Goal: Task Accomplishment & Management: Complete application form

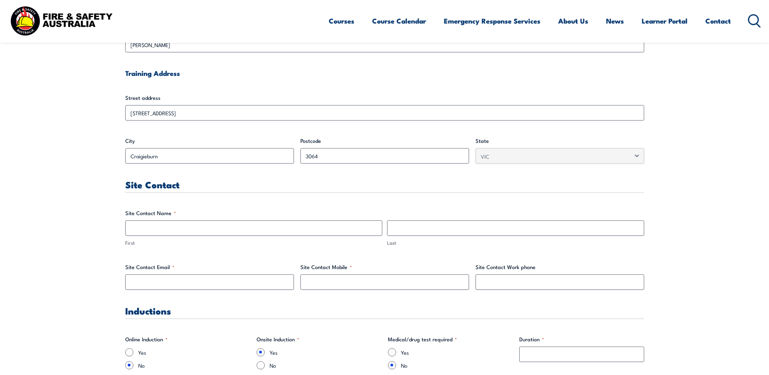
scroll to position [297, 0]
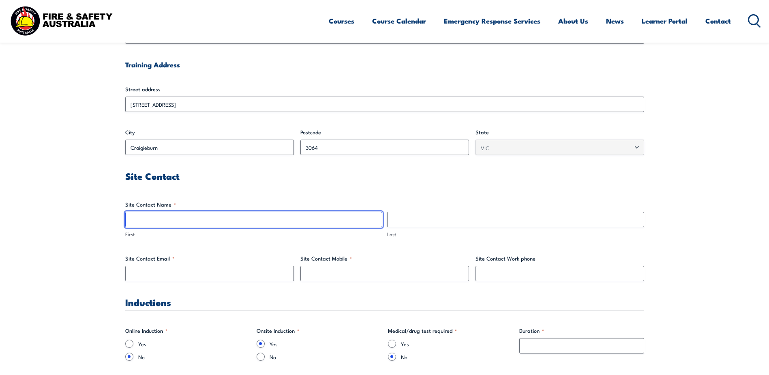
click at [172, 226] on input "First" at bounding box center [253, 219] width 257 height 15
type input "[PERSON_NAME]"
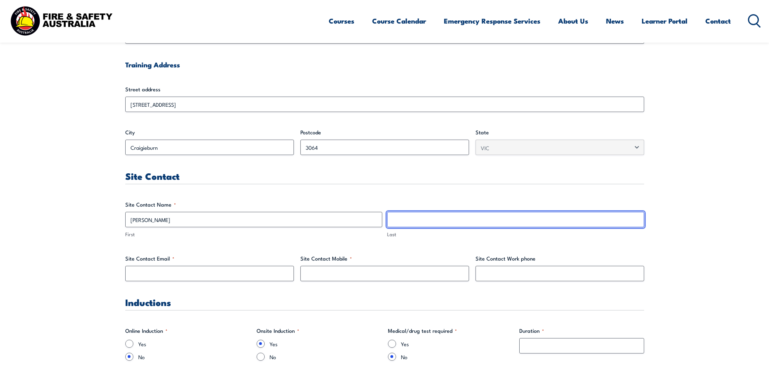
type input "[PERSON_NAME]"
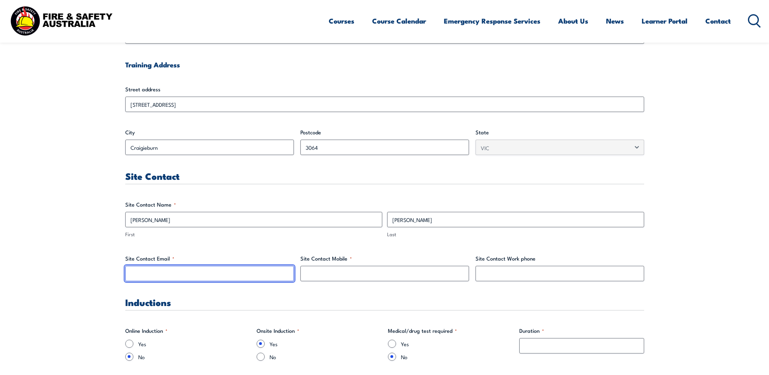
type input "[PERSON_NAME][EMAIL_ADDRESS][PERSON_NAME][DOMAIN_NAME]"
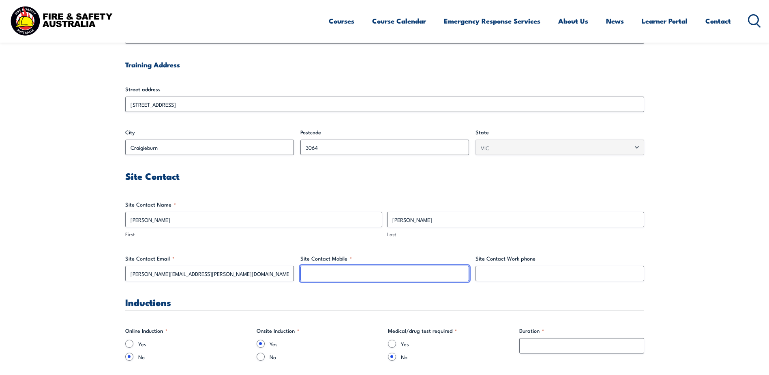
type input "0409926503"
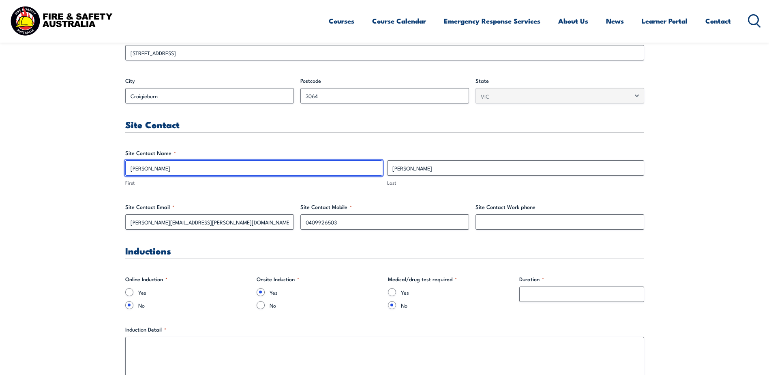
scroll to position [351, 0]
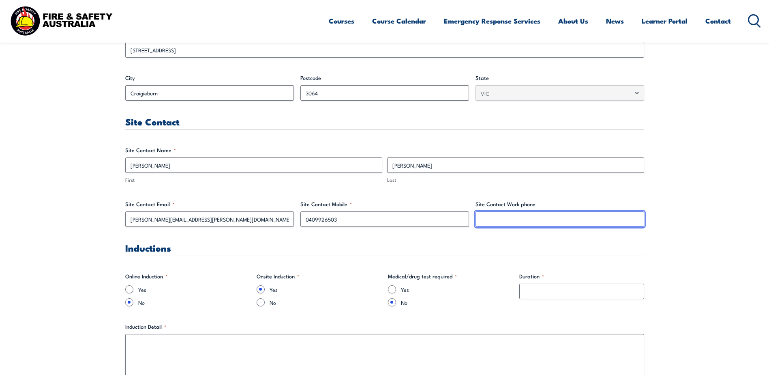
click at [496, 222] on input "Site Contact Work phone" at bounding box center [559, 218] width 169 height 15
type input "0393030600"
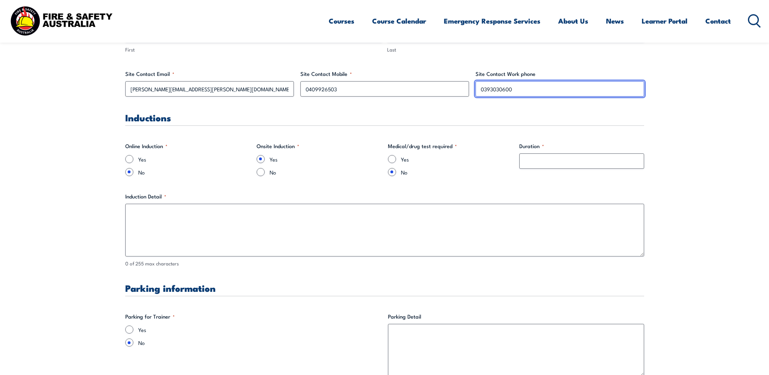
scroll to position [486, 0]
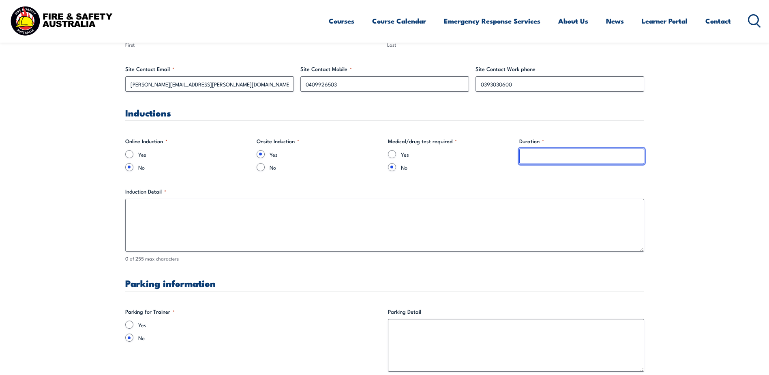
click at [540, 158] on input "Duration *" at bounding box center [581, 155] width 125 height 15
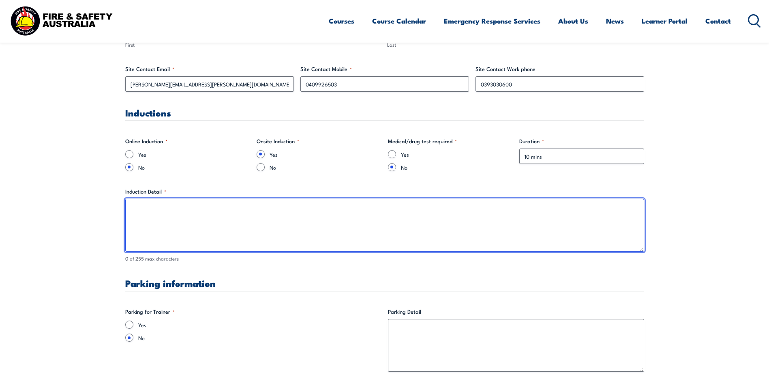
click at [149, 212] on textarea "Induction Detail *" at bounding box center [384, 225] width 519 height 53
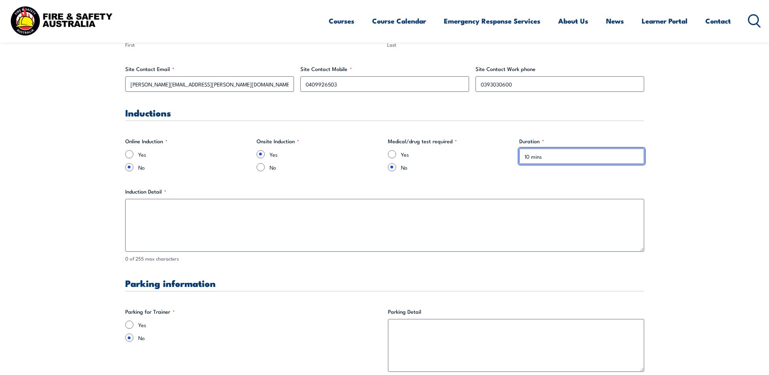
drag, startPoint x: 531, startPoint y: 156, endPoint x: 502, endPoint y: 157, distance: 28.4
type input "20 mins"
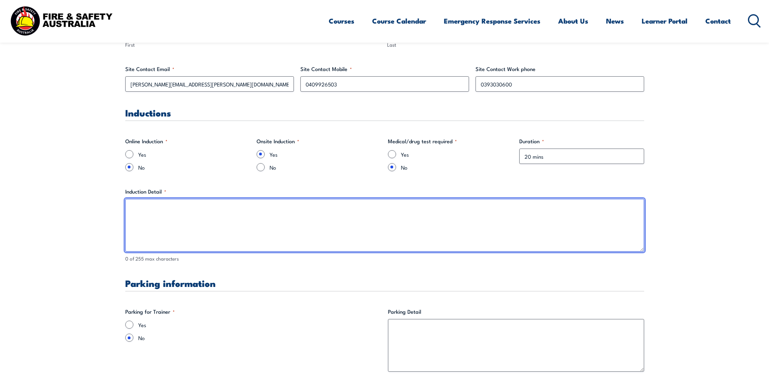
click at [166, 212] on textarea "Induction Detail *" at bounding box center [384, 225] width 519 height 53
type textarea "Innovia's fire system set up is unique and it would be necessary to complete a …"
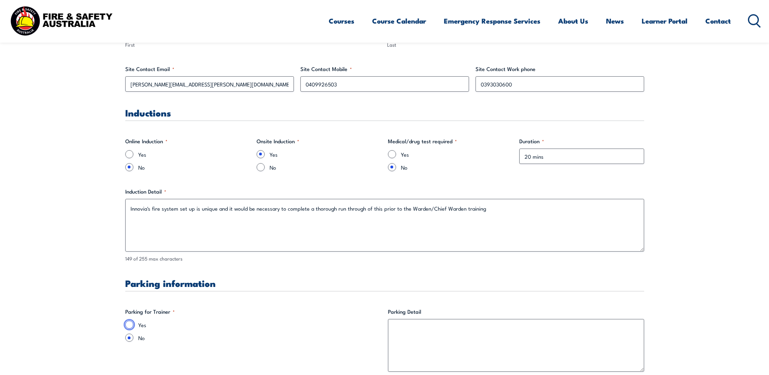
click at [127, 325] on input "Yes" at bounding box center [129, 324] width 8 height 8
radio input "true"
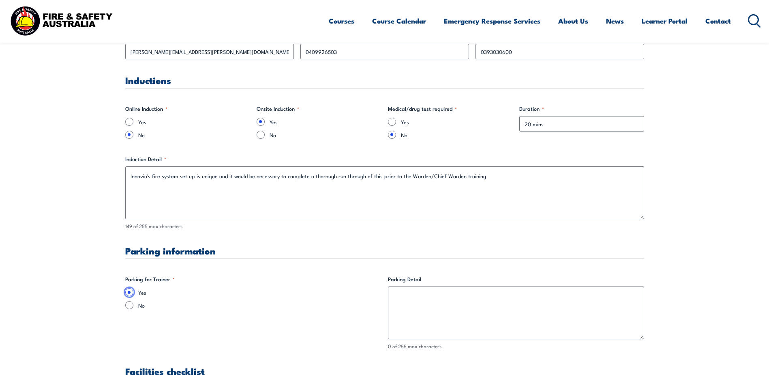
scroll to position [540, 0]
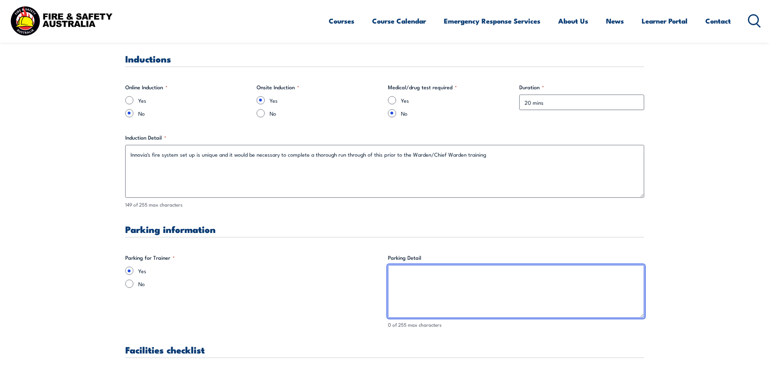
click at [458, 271] on textarea "Parking Detail" at bounding box center [516, 291] width 256 height 53
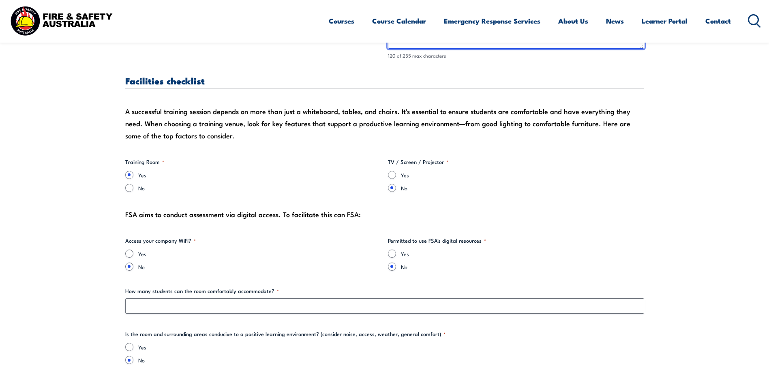
scroll to position [811, 0]
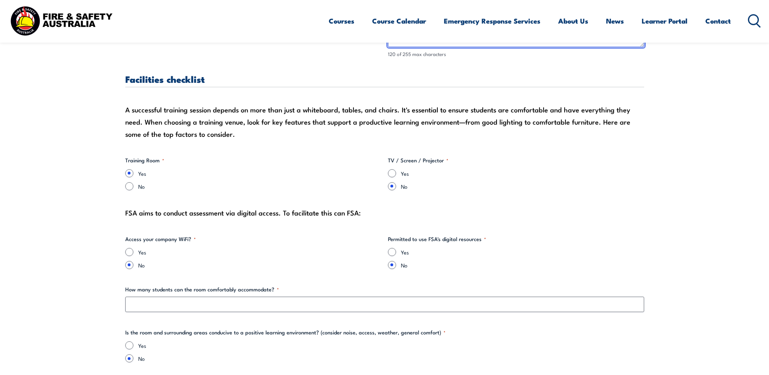
type textarea "We are on gated premises. Parking is at reception. Will need to drive to gates,…"
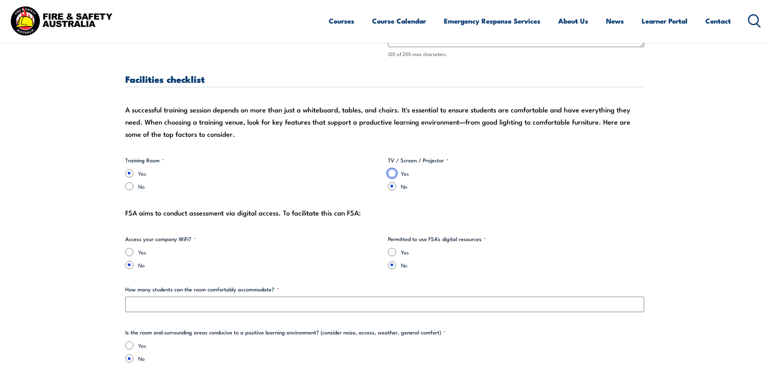
click at [393, 170] on input "Yes" at bounding box center [392, 173] width 8 height 8
radio input "true"
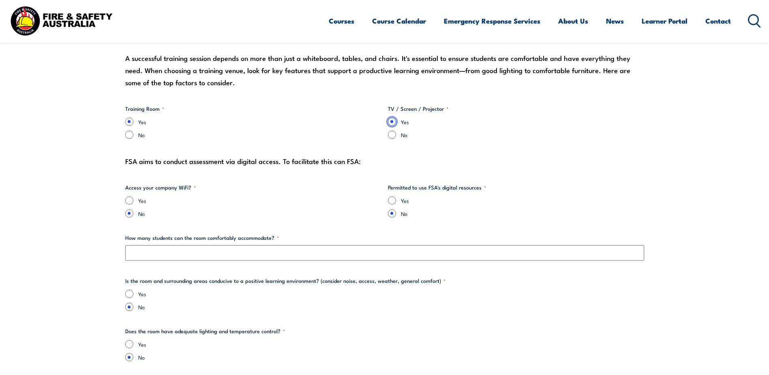
scroll to position [865, 0]
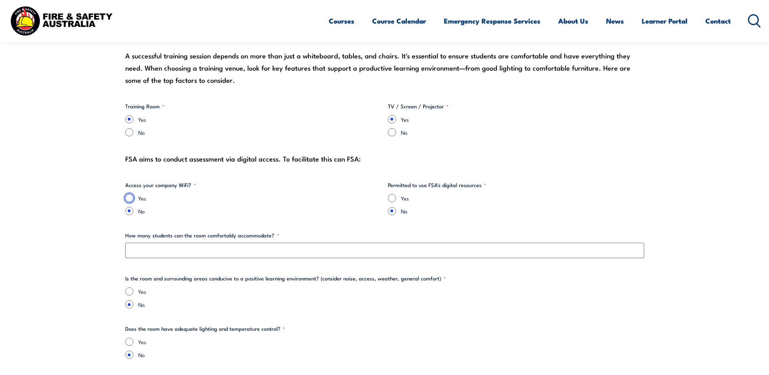
click at [127, 199] on input "Yes" at bounding box center [129, 198] width 8 height 8
radio input "true"
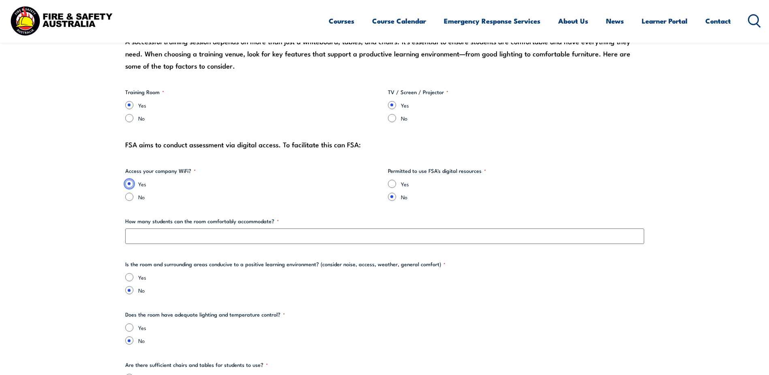
scroll to position [892, 0]
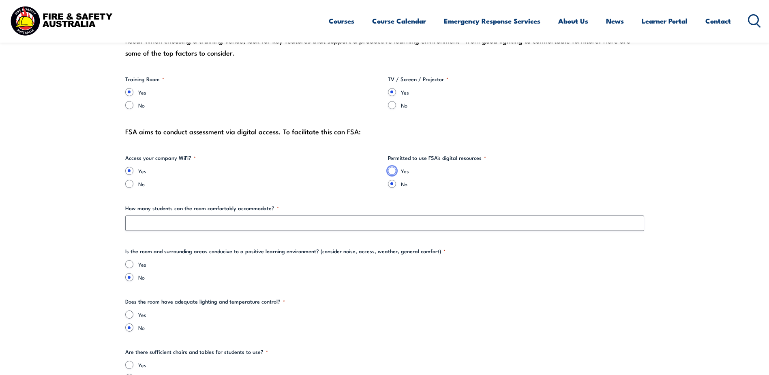
click at [395, 169] on input "Yes" at bounding box center [392, 171] width 8 height 8
radio input "true"
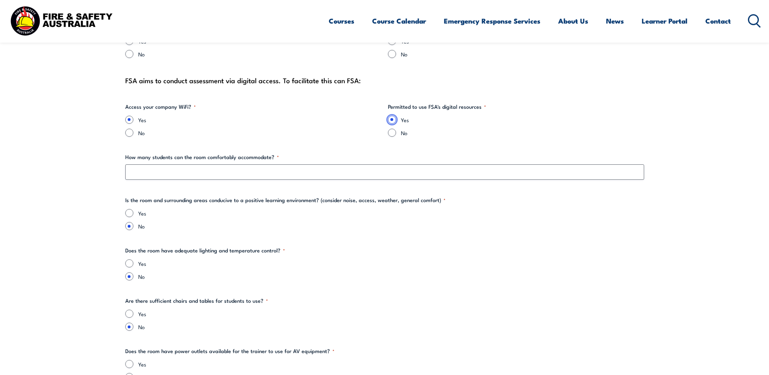
scroll to position [946, 0]
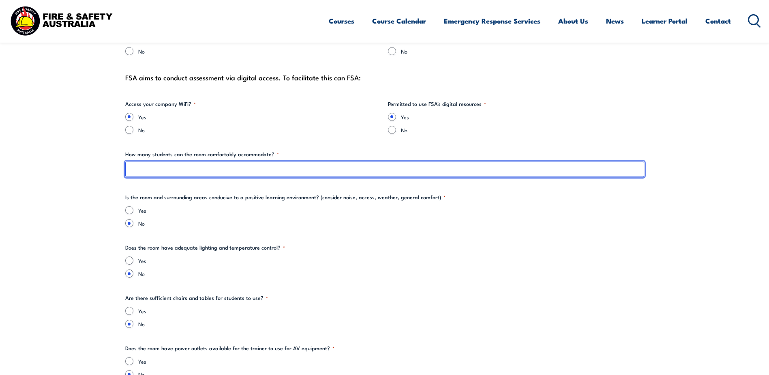
click at [197, 172] on input "How many students can the room comfortably accommodate? *" at bounding box center [384, 168] width 519 height 15
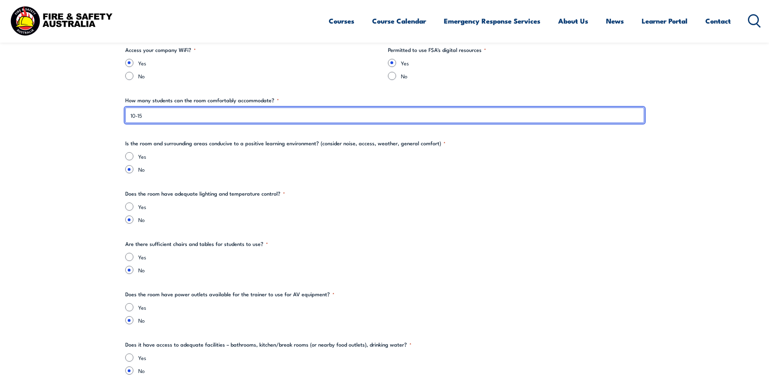
scroll to position [1000, 0]
type input "10-15"
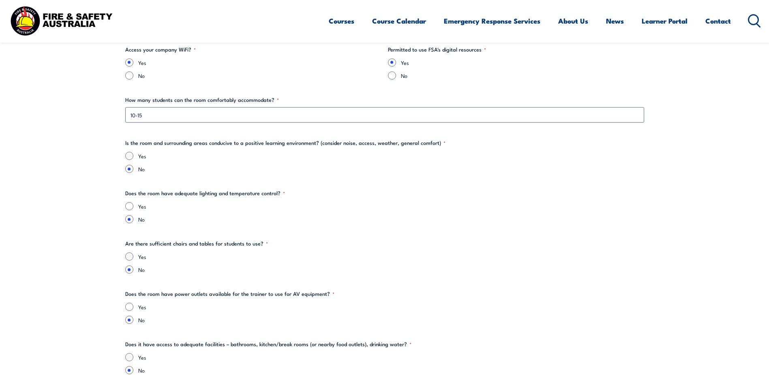
drag, startPoint x: 124, startPoint y: 154, endPoint x: 131, endPoint y: 156, distance: 6.2
click at [131, 156] on input "Yes" at bounding box center [129, 156] width 8 height 8
radio input "true"
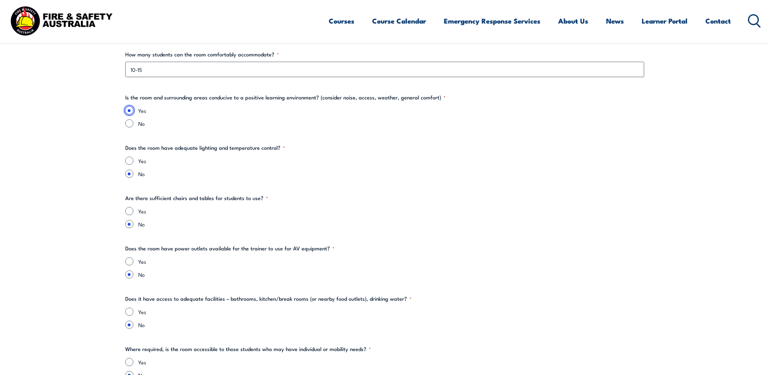
scroll to position [1054, 0]
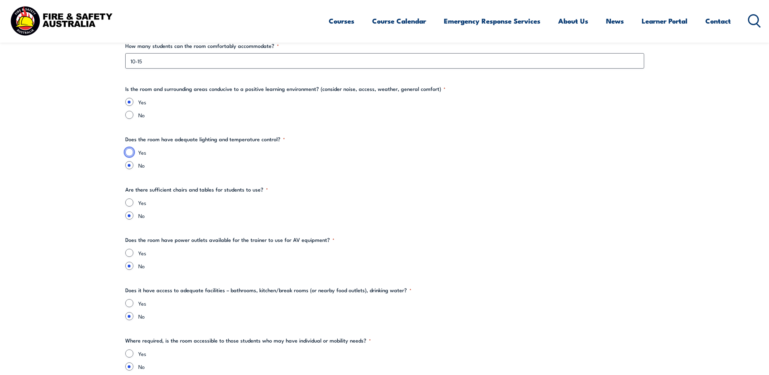
click at [128, 152] on input "Yes" at bounding box center [129, 152] width 8 height 8
radio input "true"
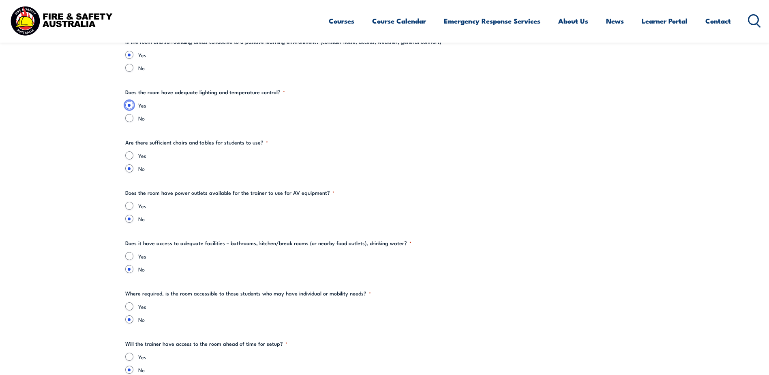
scroll to position [1108, 0]
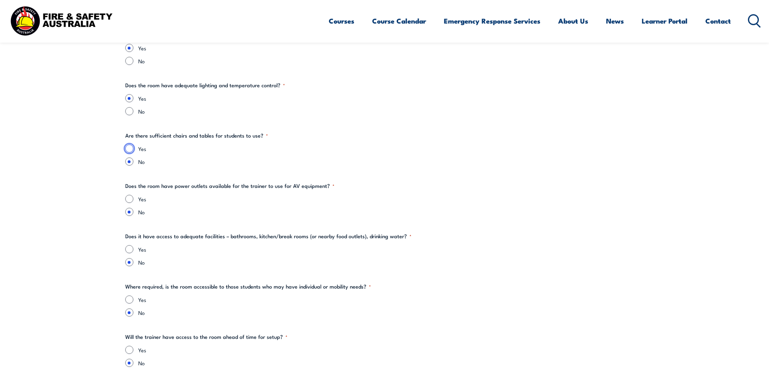
click at [128, 151] on input "Yes" at bounding box center [129, 148] width 8 height 8
radio input "true"
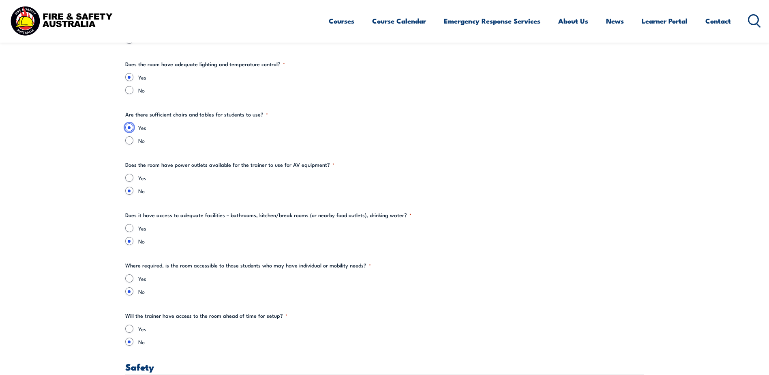
scroll to position [1162, 0]
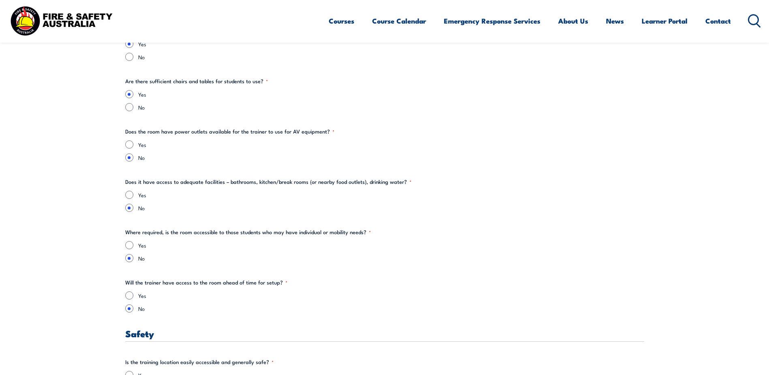
click at [133, 144] on div "Yes" at bounding box center [384, 144] width 519 height 8
click at [126, 141] on input "Yes" at bounding box center [129, 144] width 8 height 8
radio input "true"
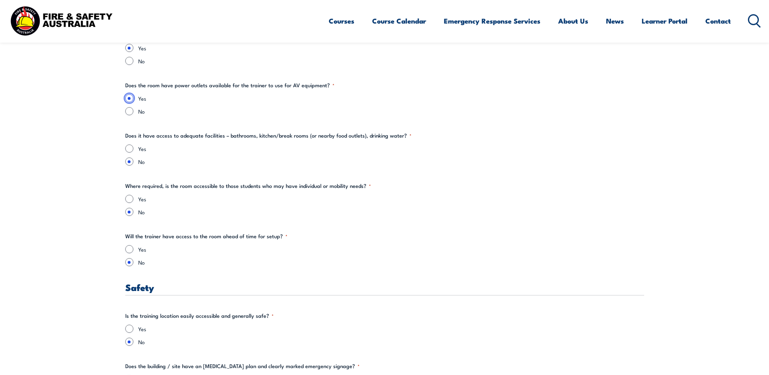
scroll to position [1216, 0]
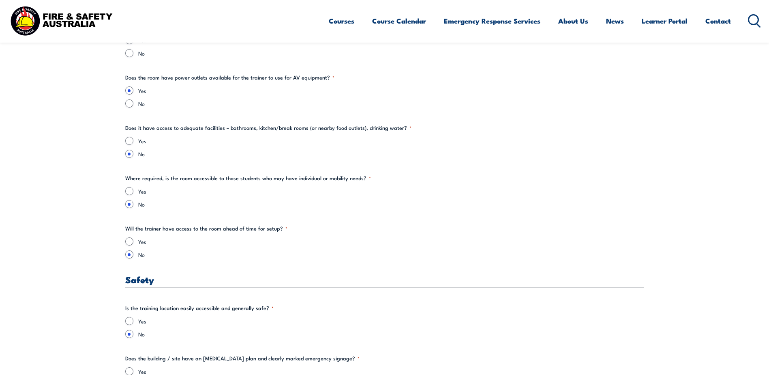
click at [124, 141] on section "" * " indicates required fields Training details Client Details ([PERSON_NAME])…" at bounding box center [384, 294] width 769 height 2556
click at [128, 139] on input "Yes" at bounding box center [129, 141] width 8 height 8
radio input "true"
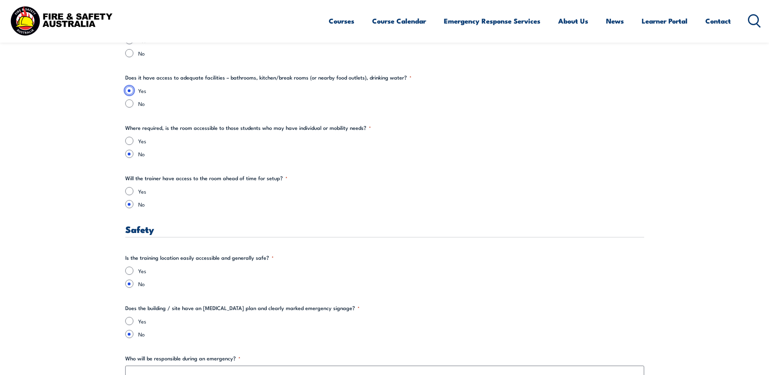
scroll to position [1297, 0]
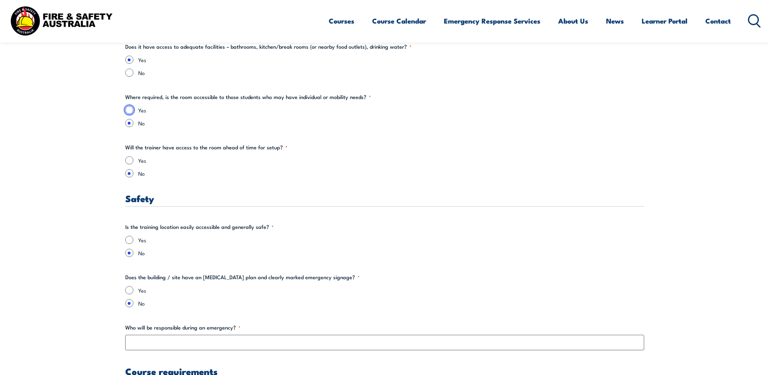
click at [127, 109] on input "Yes" at bounding box center [129, 110] width 8 height 8
radio input "true"
click at [128, 159] on input "Yes" at bounding box center [129, 160] width 8 height 8
radio input "true"
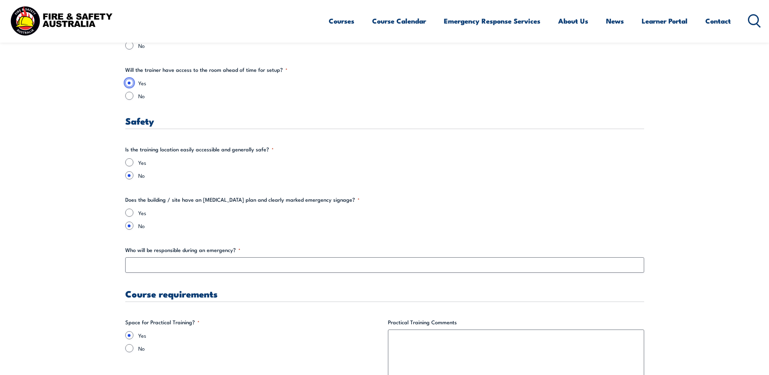
scroll to position [1378, 0]
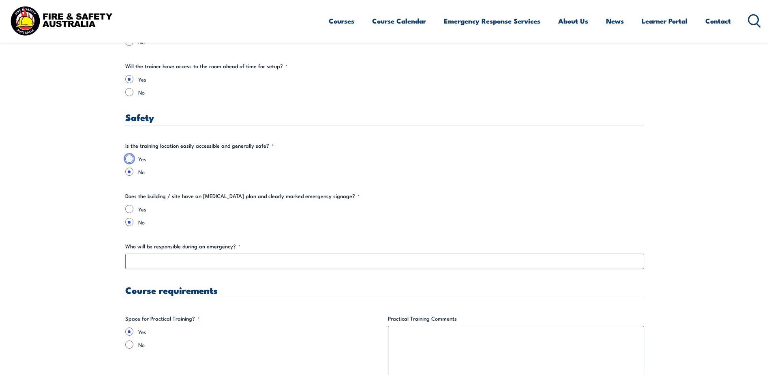
drag, startPoint x: 125, startPoint y: 159, endPoint x: 142, endPoint y: 163, distance: 16.9
click at [125, 158] on input "Yes" at bounding box center [129, 158] width 8 height 8
radio input "true"
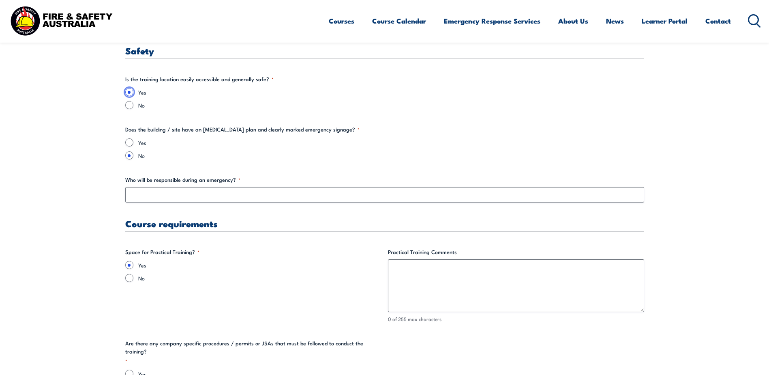
scroll to position [1459, 0]
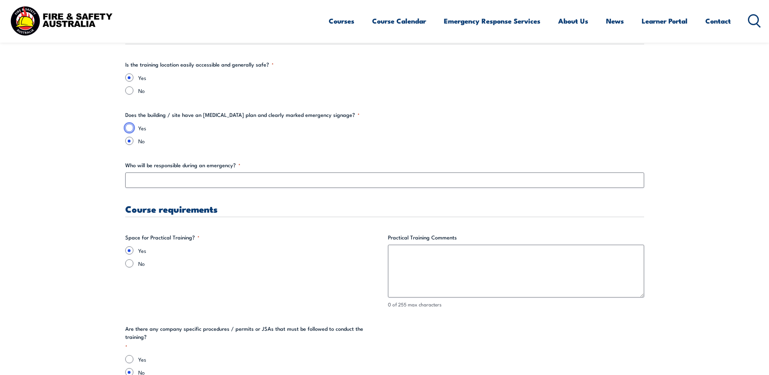
click at [130, 128] on input "Yes" at bounding box center [129, 128] width 8 height 8
radio input "true"
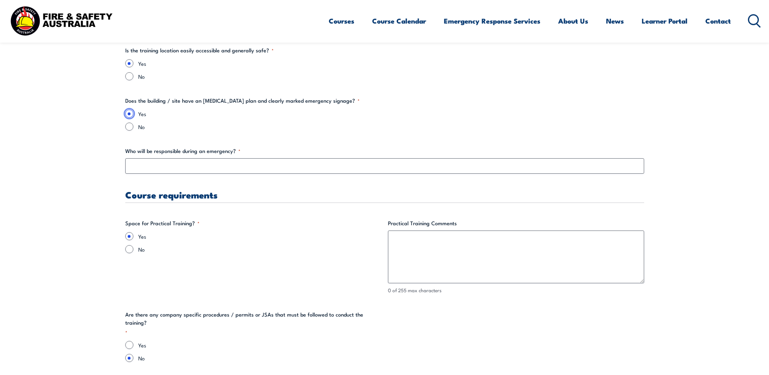
scroll to position [1486, 0]
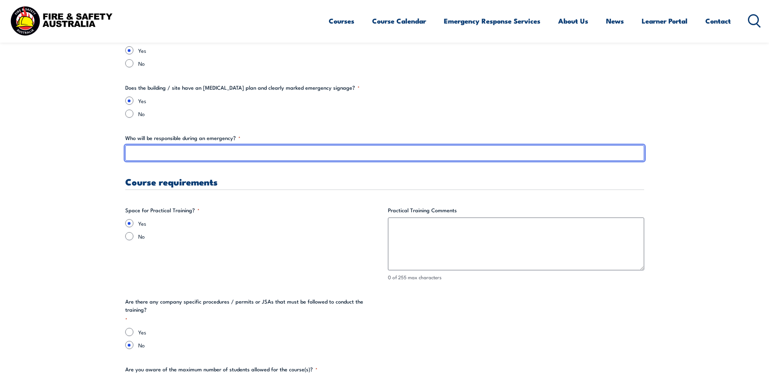
click at [191, 154] on input "Who will be responsible during an emergency? *" at bounding box center [384, 152] width 519 height 15
type input "W"
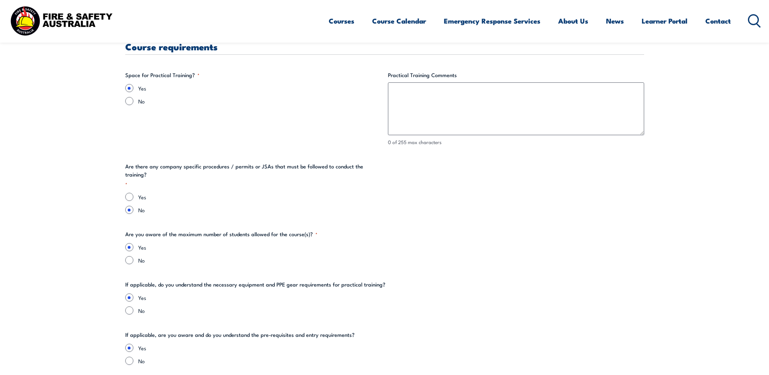
scroll to position [1648, 0]
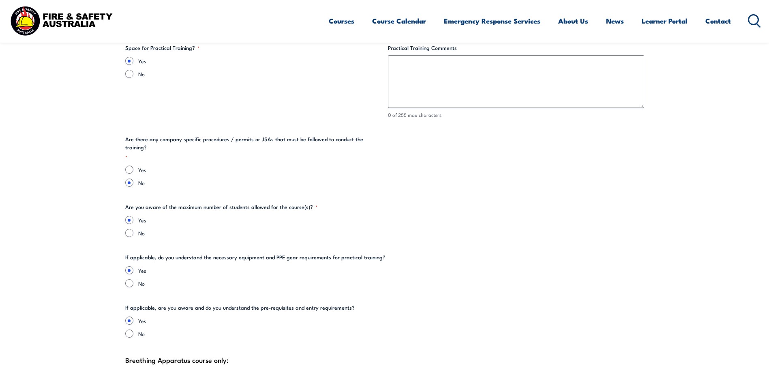
type input "[PERSON_NAME] (Office Warden) and / or Team Leaders / Maintenance Technicians p…"
click at [132, 165] on input "Yes" at bounding box center [129, 169] width 8 height 8
radio input "true"
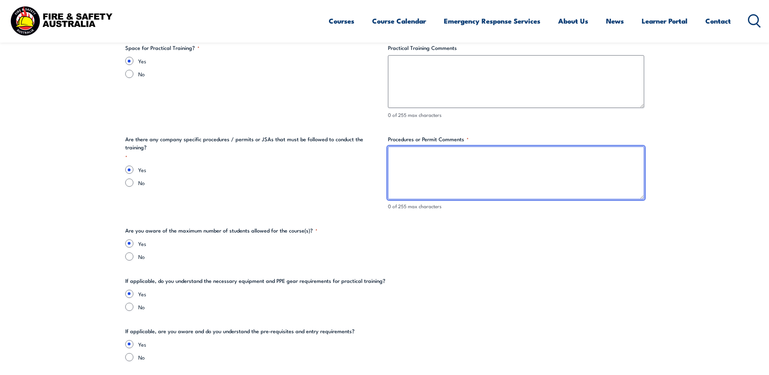
click at [409, 159] on textarea "Procedures or Permit Comments *" at bounding box center [516, 172] width 256 height 53
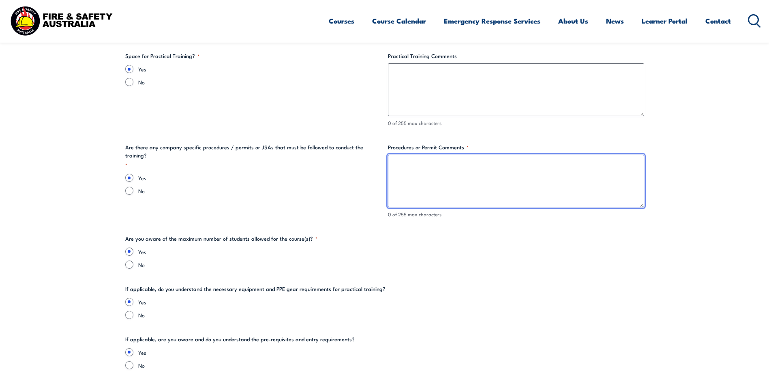
scroll to position [1621, 0]
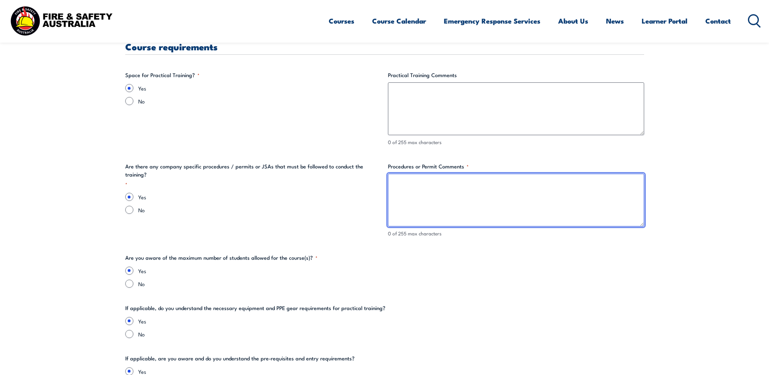
type textarea "P"
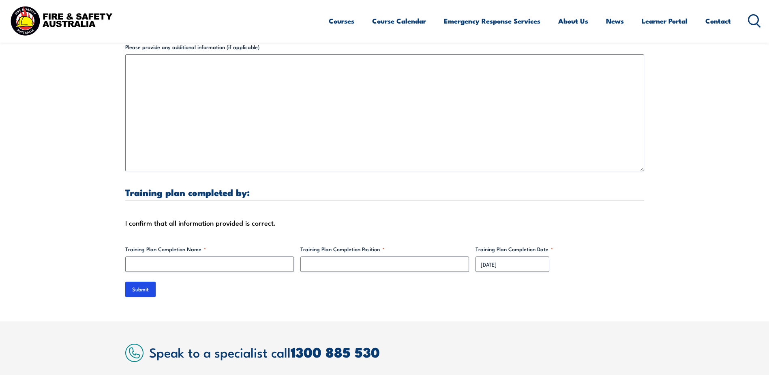
scroll to position [2513, 0]
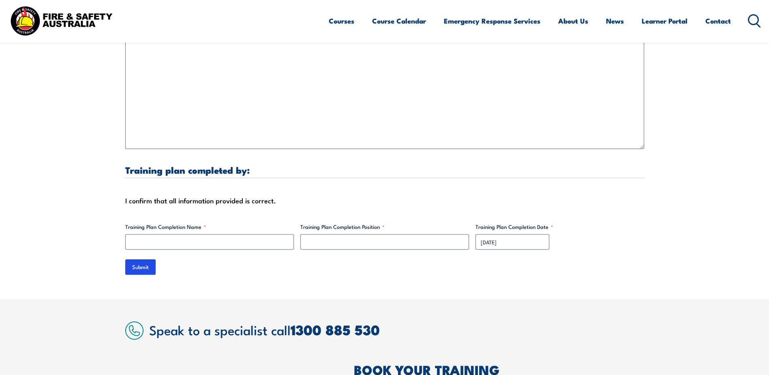
type textarea "Company additional information will be provided at induction"
click at [201, 238] on input "Training Plan Completion Name *" at bounding box center [209, 241] width 169 height 15
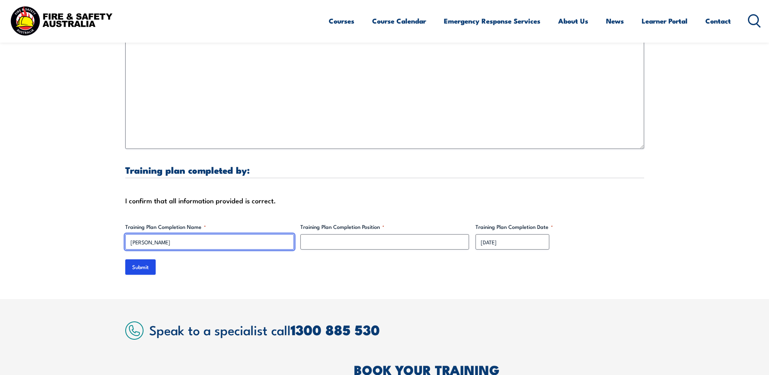
type input "[PERSON_NAME]"
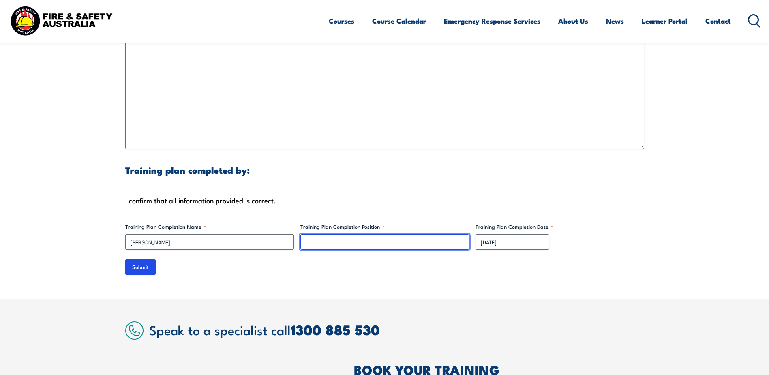
click at [359, 248] on input "Training Plan Completion Position *" at bounding box center [384, 241] width 169 height 15
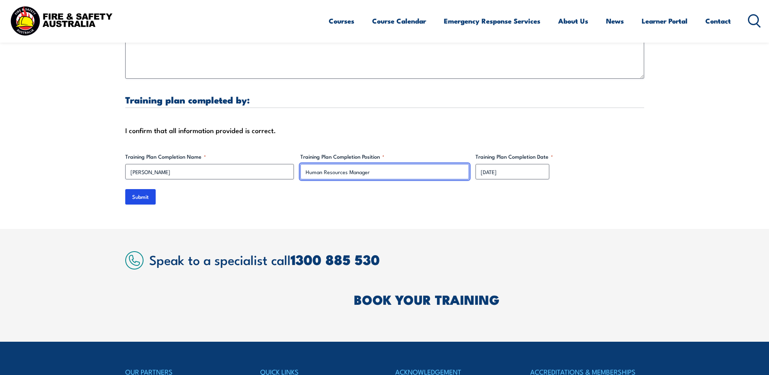
scroll to position [2594, 0]
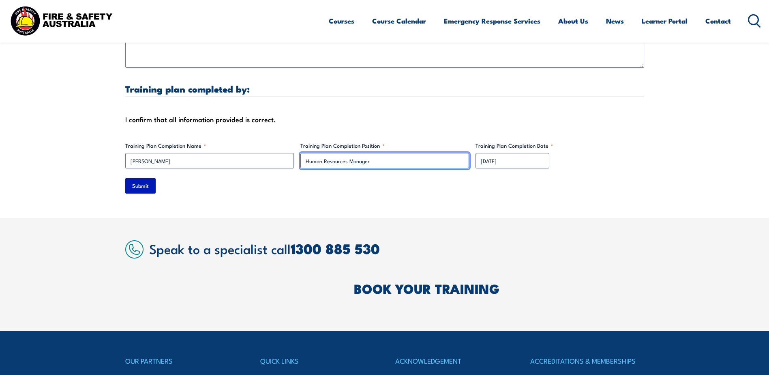
type input "Human Resources Manager"
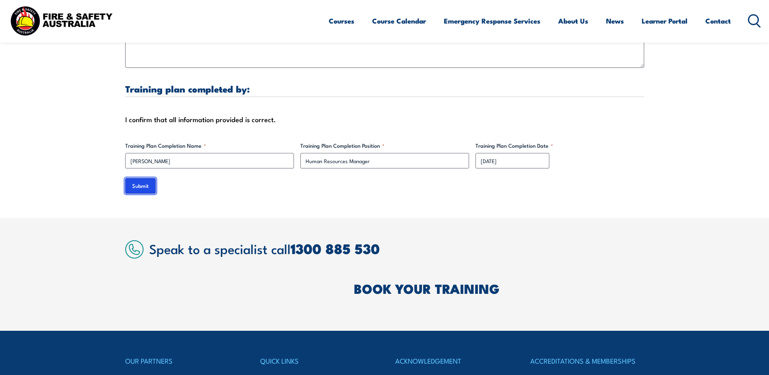
click at [139, 185] on input "Submit" at bounding box center [140, 185] width 30 height 15
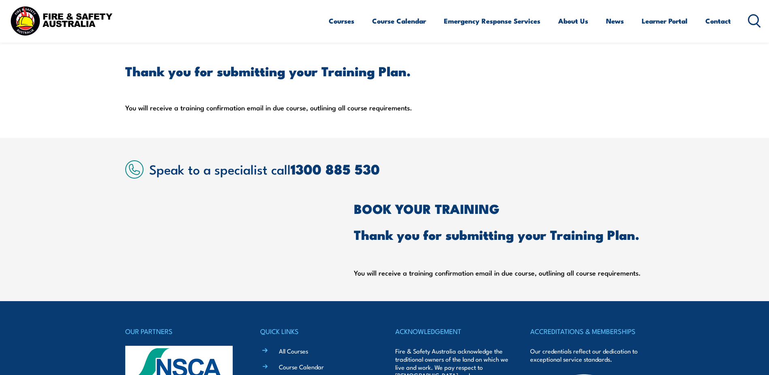
scroll to position [187, 0]
